Goal: Navigation & Orientation: Find specific page/section

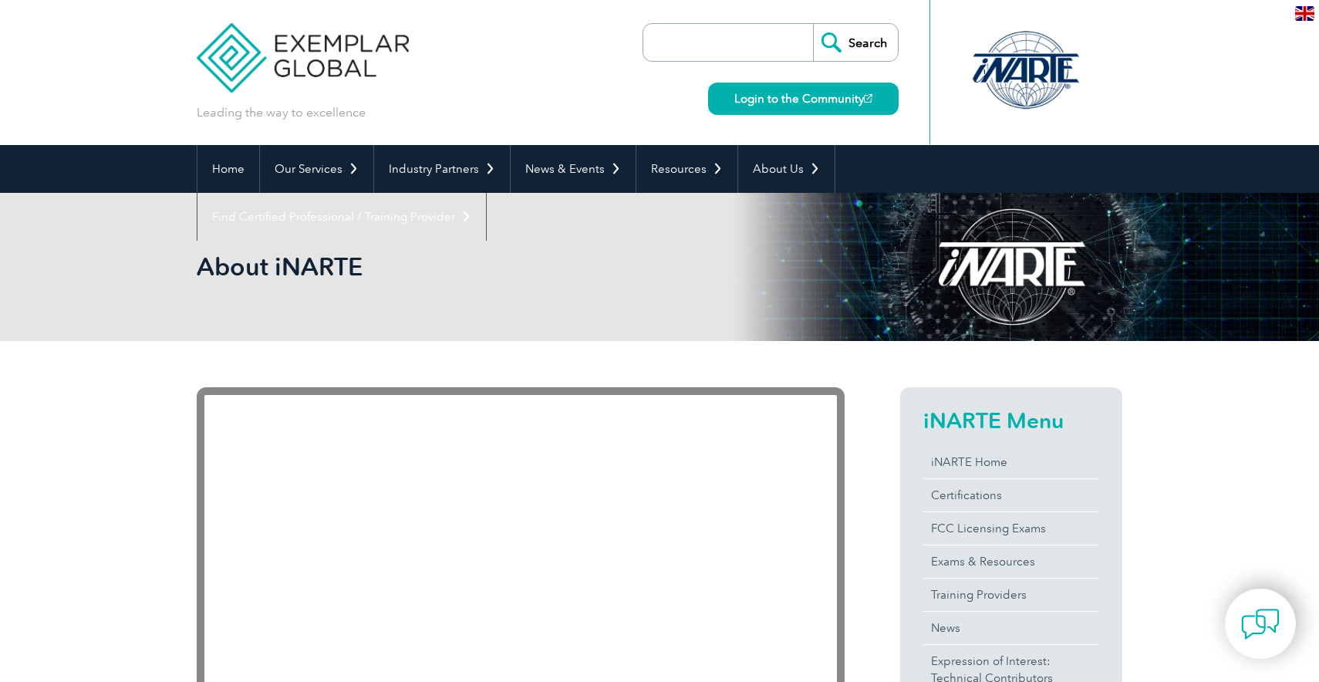
click at [1002, 79] on div at bounding box center [1025, 70] width 153 height 85
click at [1027, 78] on div at bounding box center [1025, 70] width 153 height 85
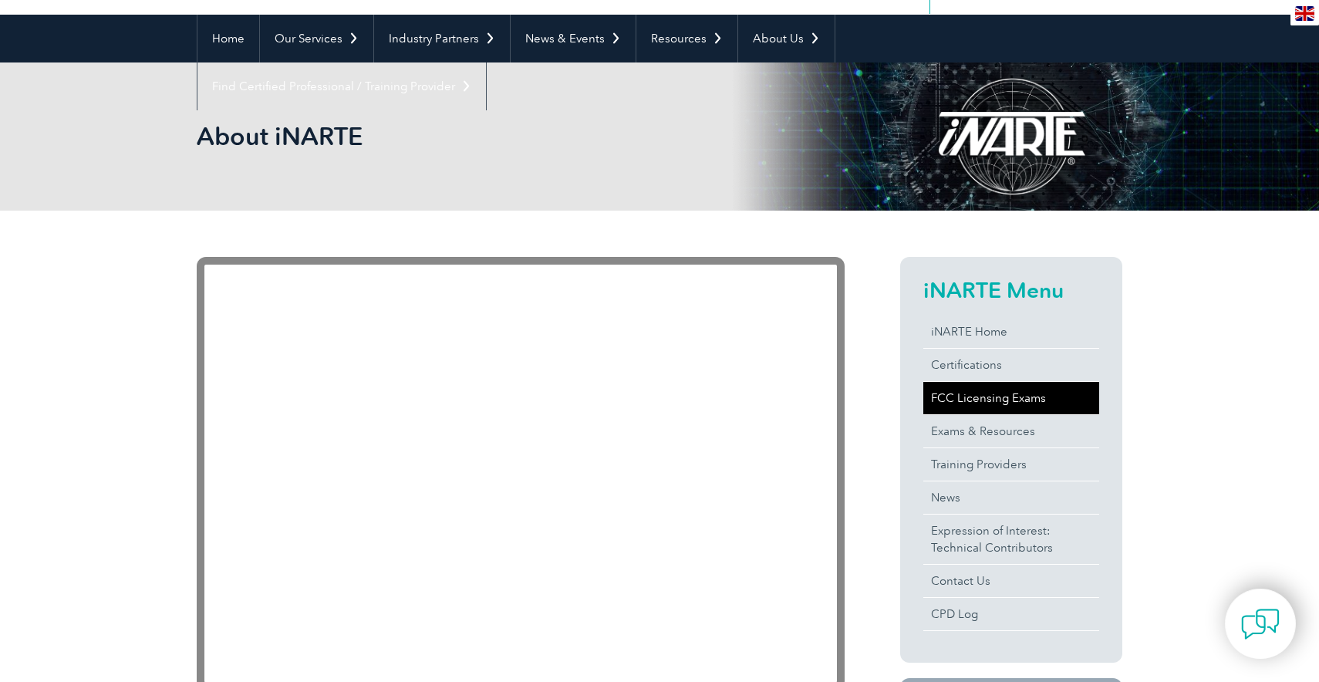
scroll to position [133, 0]
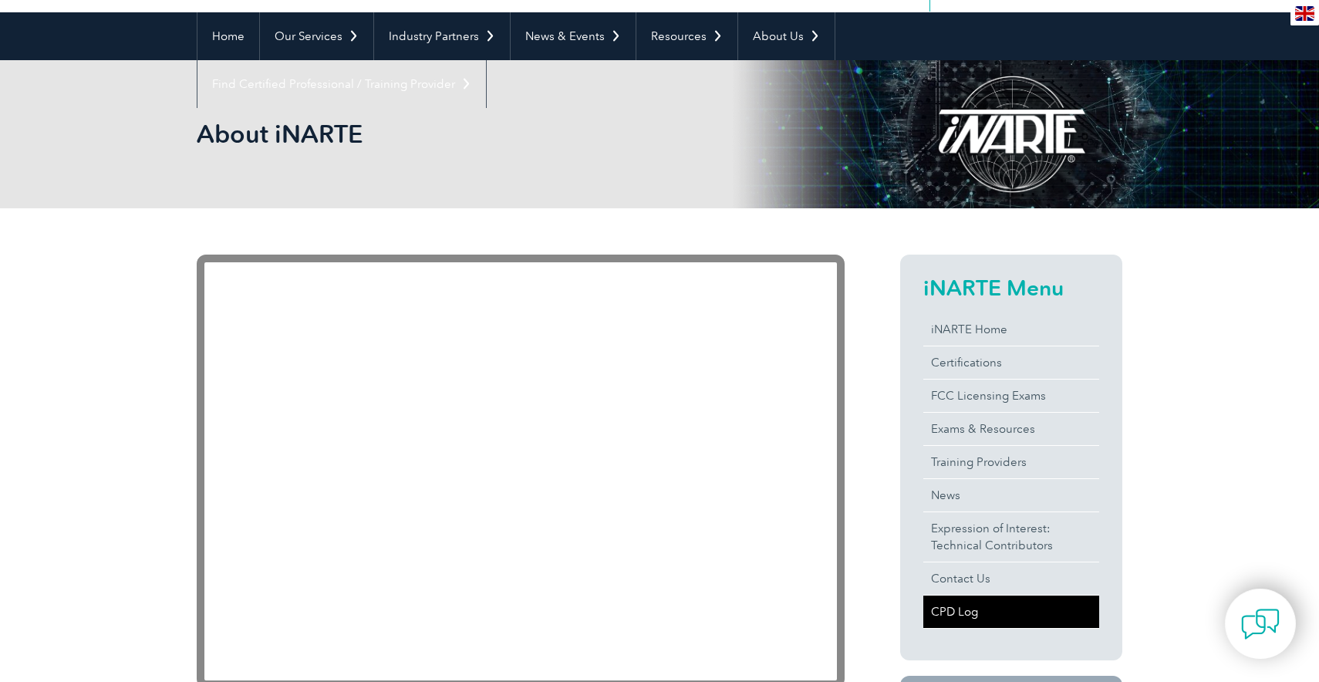
click at [959, 609] on link "CPD Log" at bounding box center [1011, 611] width 176 height 32
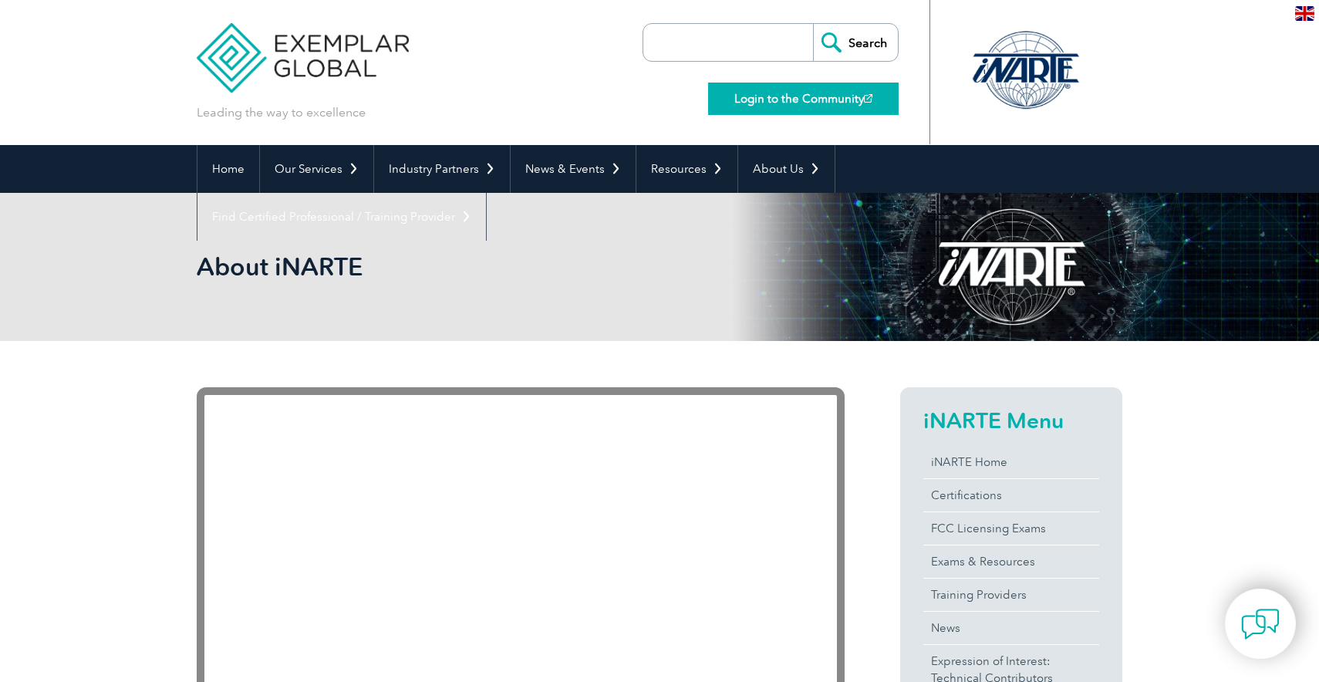
click at [816, 105] on link "Login to the Community" at bounding box center [803, 99] width 190 height 32
